Goal: Check status: Check status

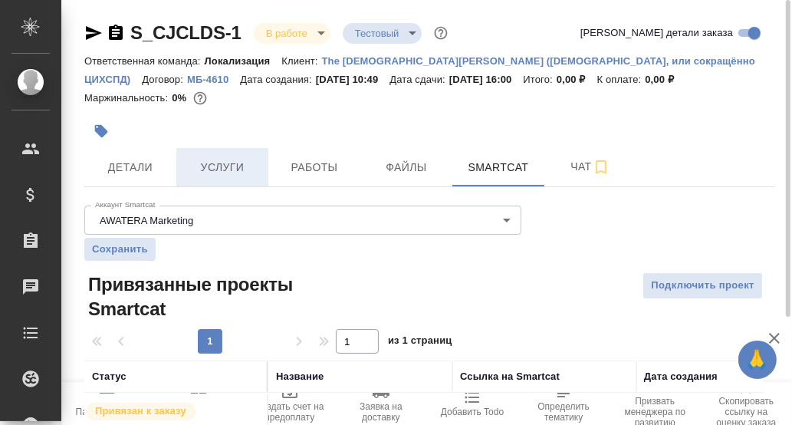
click at [234, 177] on span "Услуги" at bounding box center [223, 167] width 74 height 19
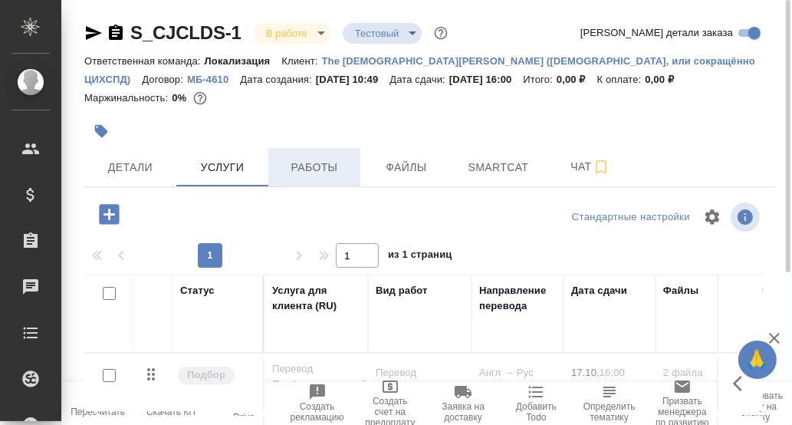
click at [300, 177] on span "Работы" at bounding box center [315, 167] width 74 height 19
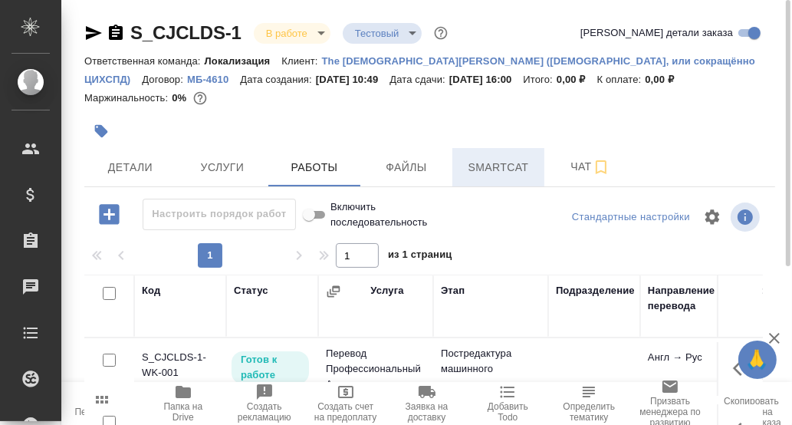
click at [506, 177] on span "Smartcat" at bounding box center [499, 167] width 74 height 19
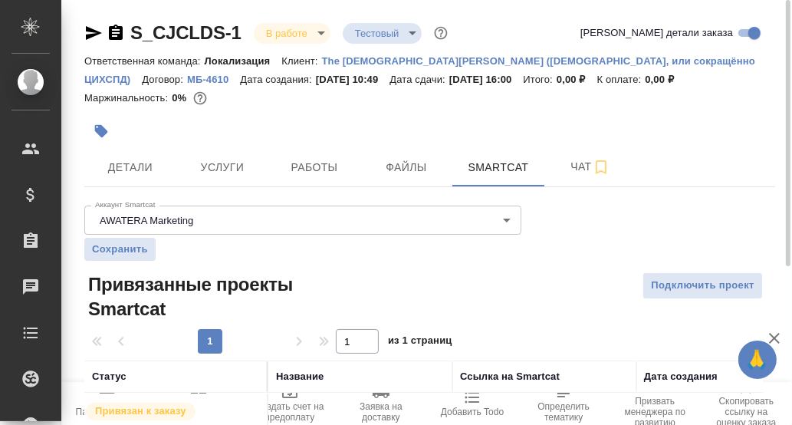
scroll to position [144, 0]
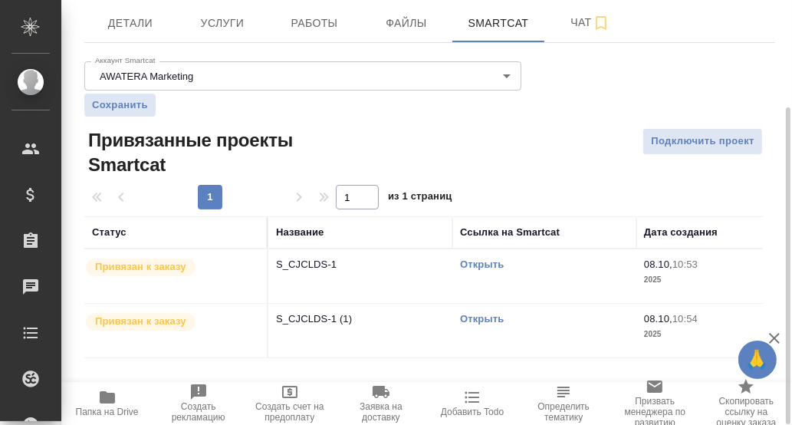
click at [471, 270] on link "Открыть" at bounding box center [482, 264] width 44 height 12
click at [474, 270] on link "Открыть" at bounding box center [482, 264] width 44 height 12
click at [476, 324] on link "Открыть" at bounding box center [482, 319] width 44 height 12
